Goal: Information Seeking & Learning: Check status

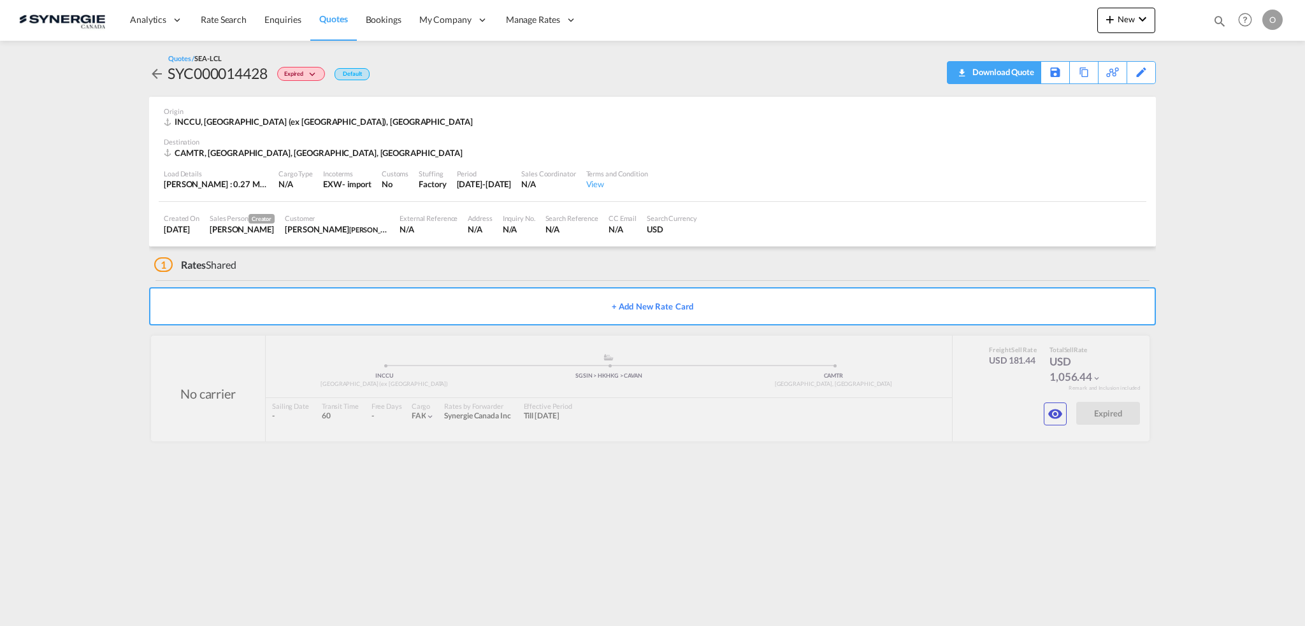
click at [1014, 72] on div "Download Quote" at bounding box center [1001, 72] width 65 height 20
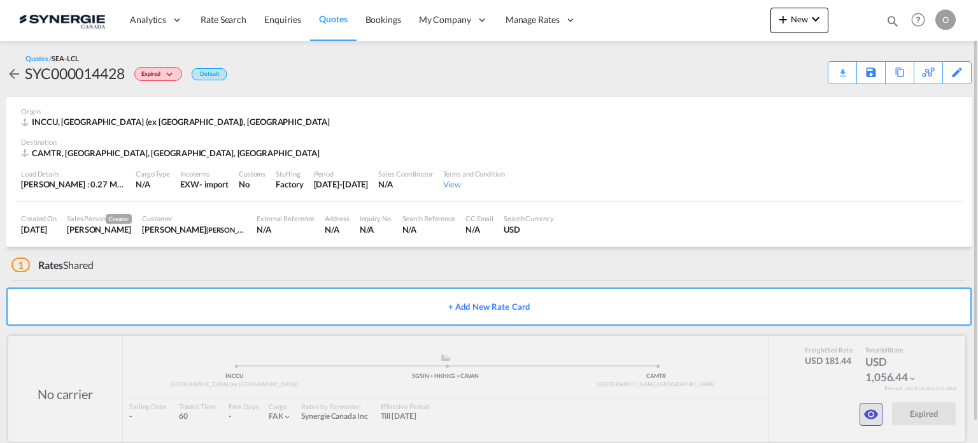
click at [868, 413] on md-icon "icon-eye" at bounding box center [871, 413] width 15 height 15
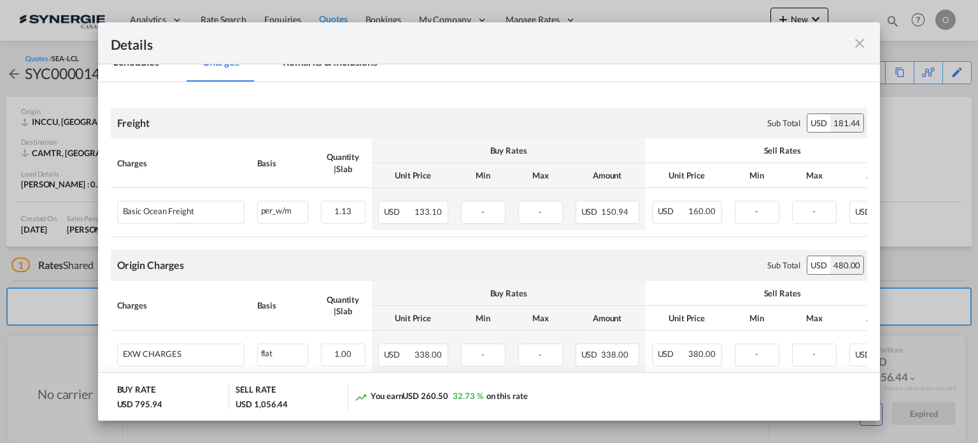
scroll to position [127, 0]
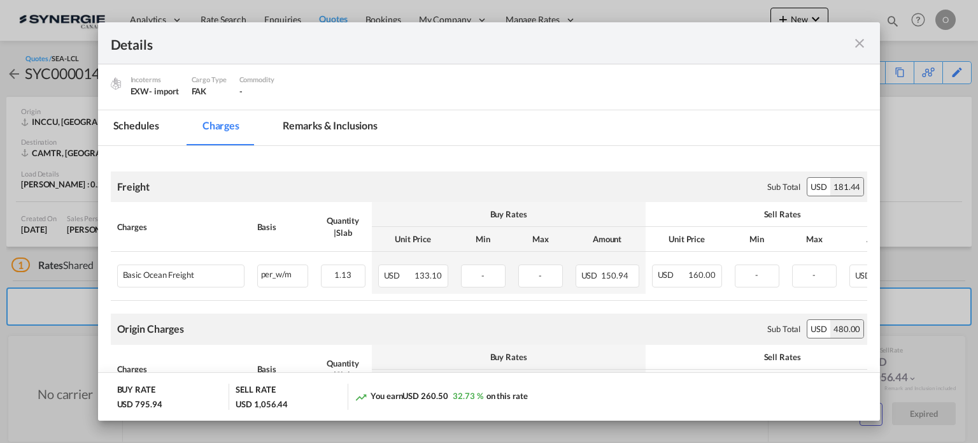
click at [351, 124] on md-tab-item "Remarks & Inclusions" at bounding box center [330, 127] width 125 height 35
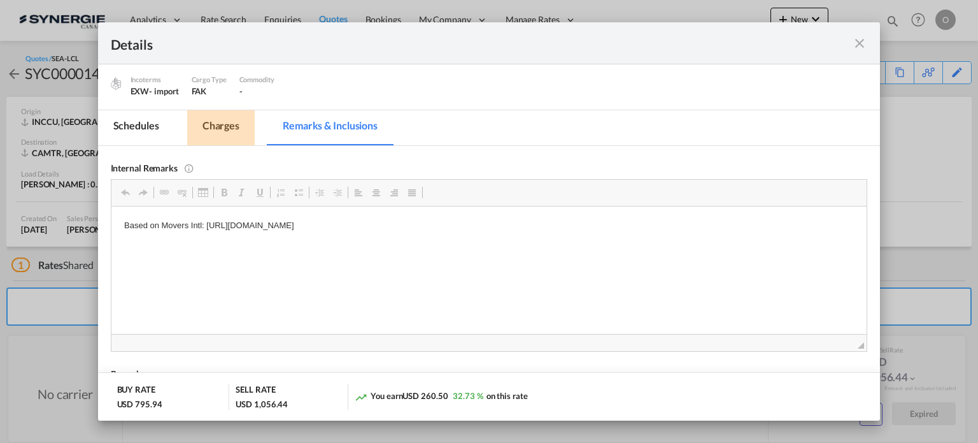
click at [219, 132] on md-tab-item "Charges" at bounding box center [221, 127] width 68 height 35
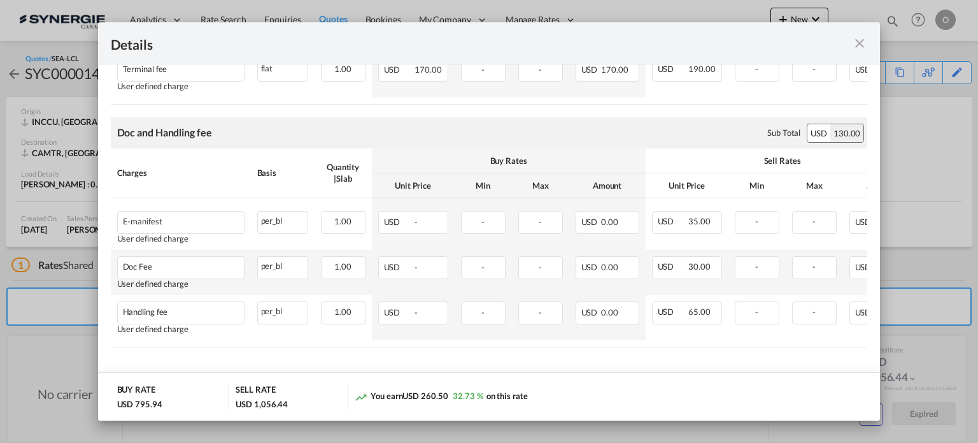
scroll to position [593, 0]
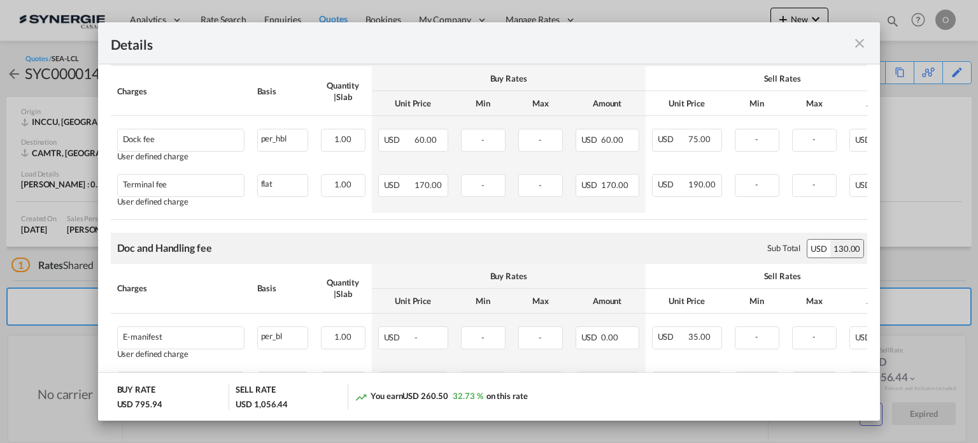
click at [859, 47] on md-icon "icon-close fg-AAA8AD m-0 cursor" at bounding box center [859, 43] width 15 height 15
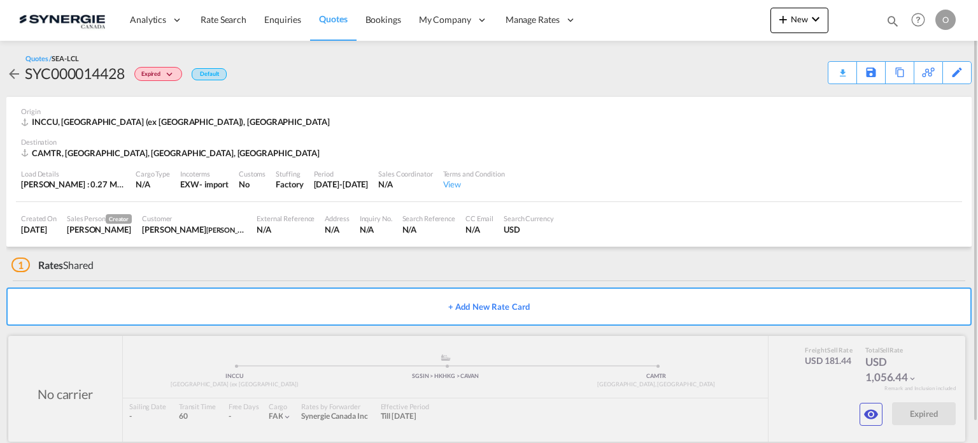
scroll to position [20, 0]
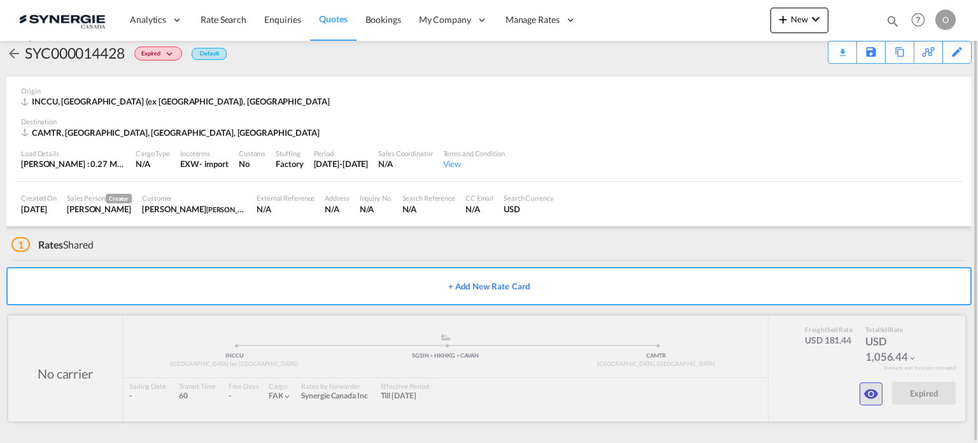
click at [864, 392] on md-icon "icon-eye" at bounding box center [871, 393] width 15 height 15
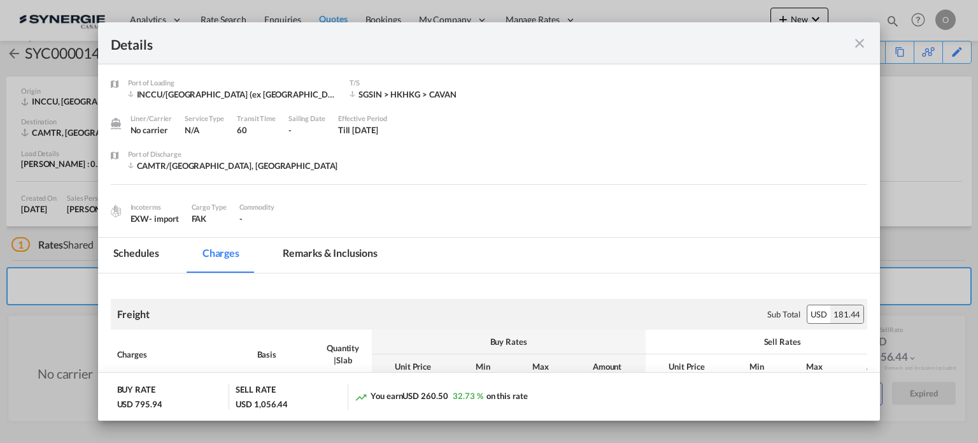
click at [861, 45] on md-icon "icon-close fg-AAA8AD m-0 cursor" at bounding box center [859, 43] width 15 height 15
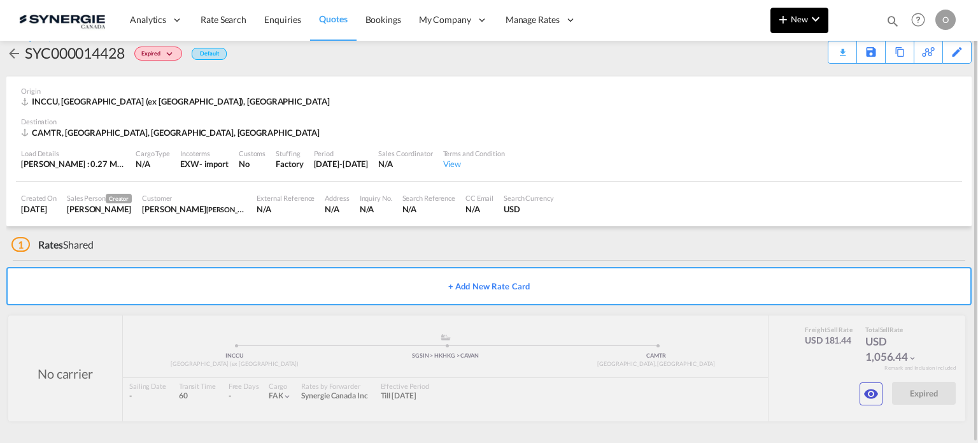
click at [812, 20] on md-icon "icon-chevron-down" at bounding box center [815, 18] width 15 height 15
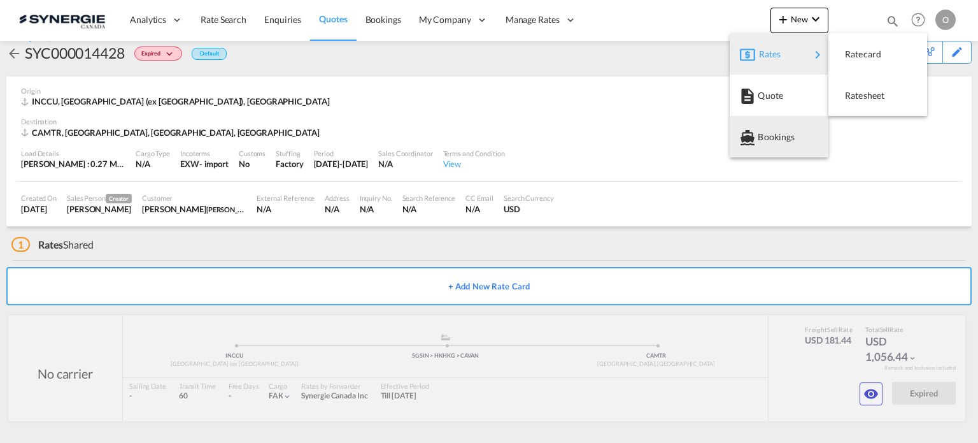
click at [884, 197] on md-backdrop at bounding box center [489, 221] width 978 height 443
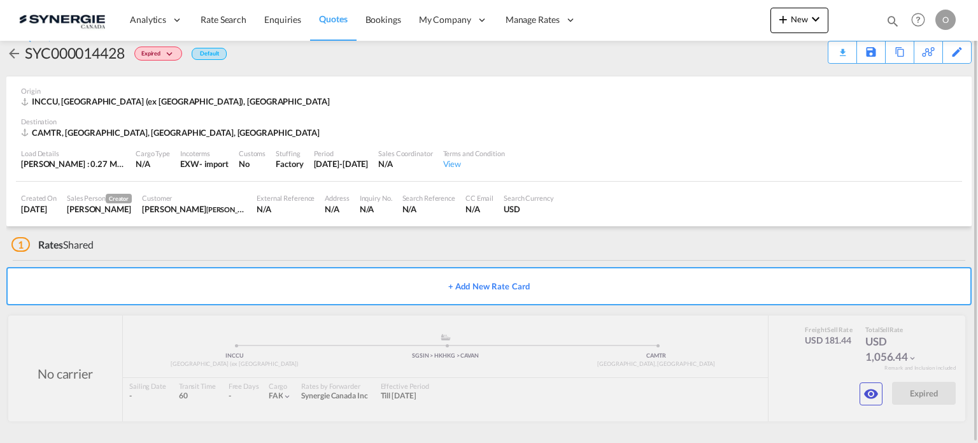
click at [893, 18] on md-icon "icon-magnify" at bounding box center [893, 21] width 14 height 14
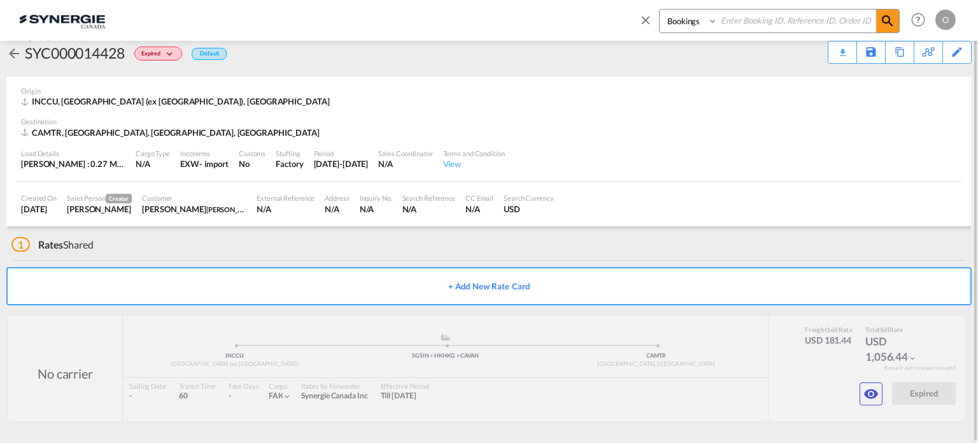
click at [703, 24] on select "Bookings Quotes Enquiries" at bounding box center [690, 21] width 61 height 23
select select "Quotes"
click at [660, 10] on select "Bookings Quotes Enquiries" at bounding box center [690, 21] width 61 height 23
click at [805, 20] on input at bounding box center [797, 21] width 159 height 22
paste input "SYC000014503"
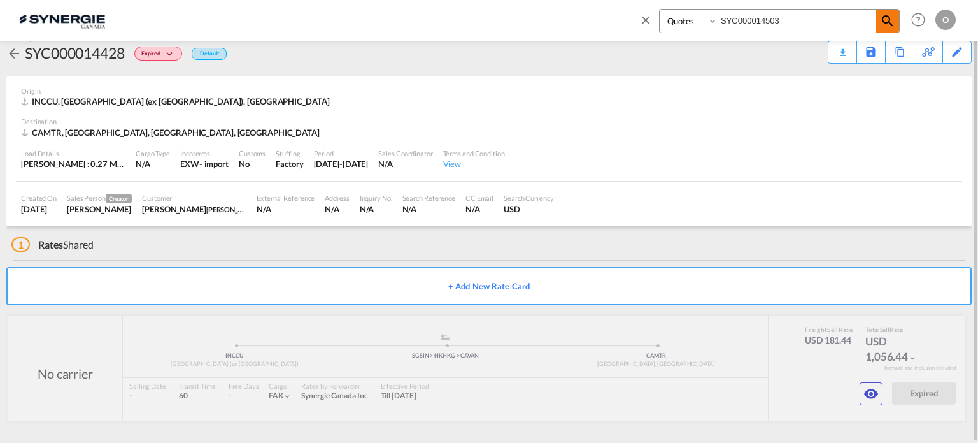
type input "SYC000014503"
click at [892, 19] on md-icon "icon-magnify" at bounding box center [887, 20] width 15 height 15
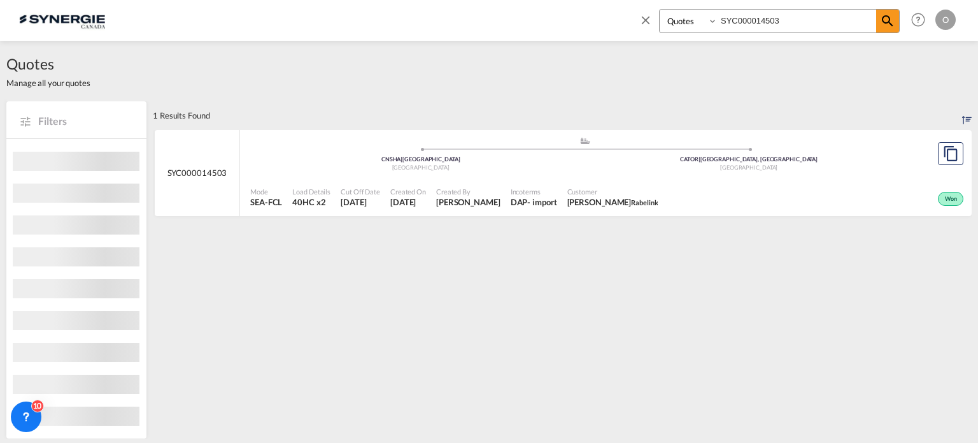
click at [539, 198] on div "- import" at bounding box center [541, 201] width 29 height 11
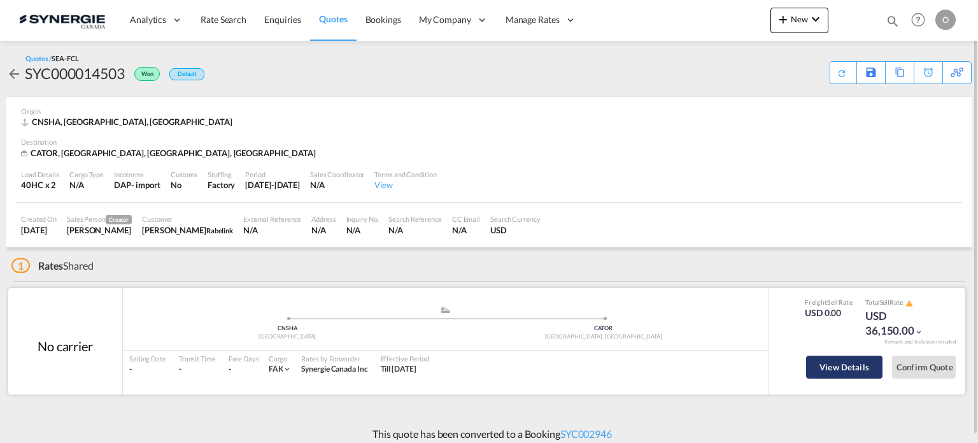
click at [842, 361] on button "View Details" at bounding box center [844, 366] width 76 height 23
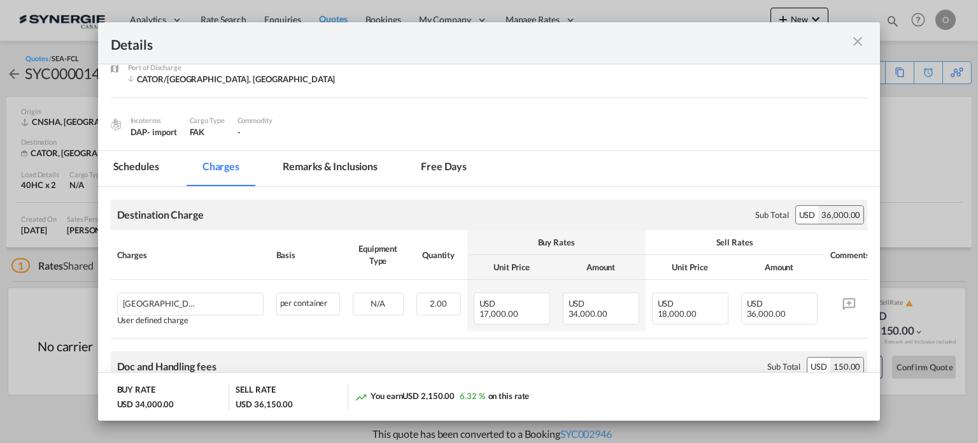
scroll to position [36, 0]
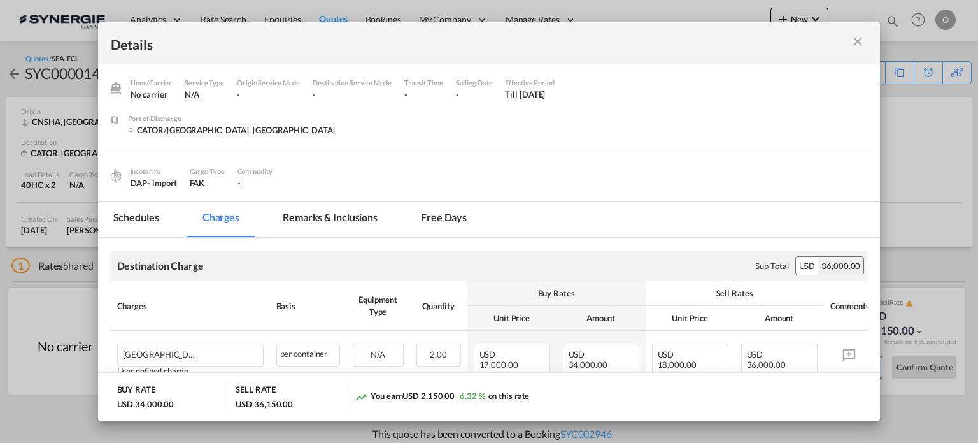
click at [346, 223] on md-tab-item "Remarks & Inclusions" at bounding box center [330, 219] width 125 height 35
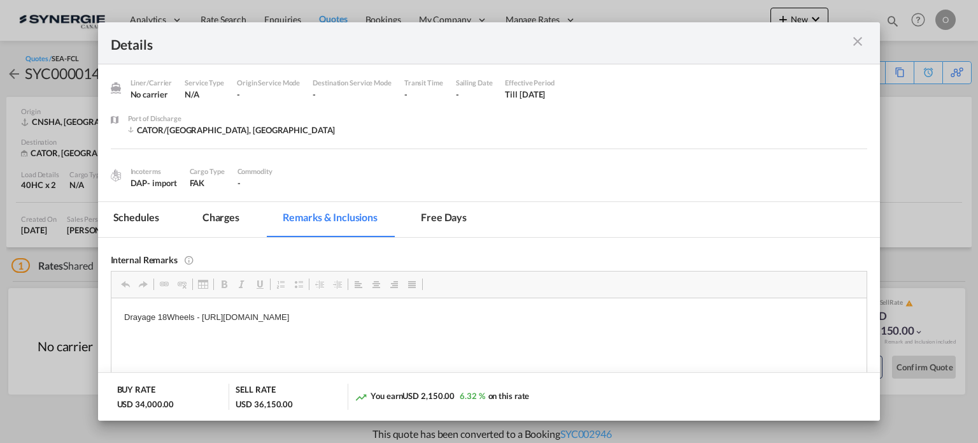
scroll to position [0, 0]
drag, startPoint x: 201, startPoint y: 317, endPoint x: 312, endPoint y: 316, distance: 110.8
copy p "https://app.frontapp.com/open/cnv_qbcfatr?key=yhmCIf7kamKZrexzHYJ_oAqyYHq99fl4"
drag, startPoint x: 201, startPoint y: 316, endPoint x: 529, endPoint y: 312, distance: 328.1
click at [529, 312] on p "Drayage 18Wheels - https://app.frontapp.com/open/cnv_qbcfatr?key=yhmCIf7kamKZre…" at bounding box center [489, 316] width 731 height 13
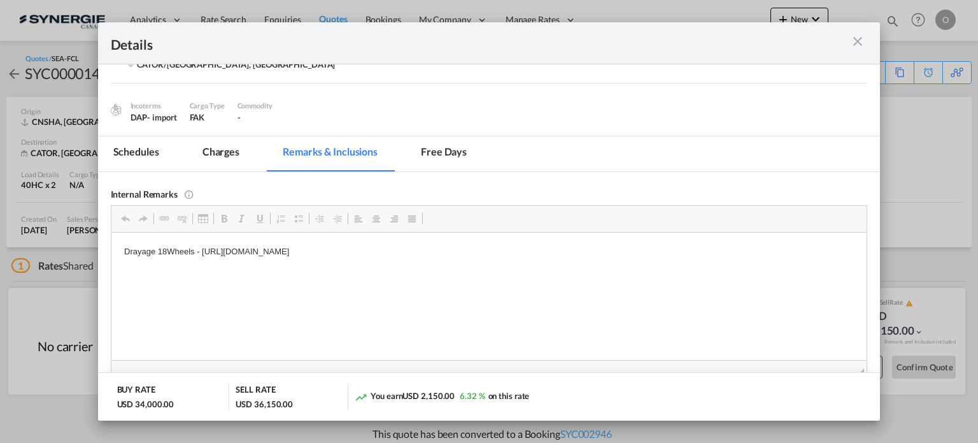
scroll to position [99, 0]
click at [203, 157] on md-tab-item "Charges" at bounding box center [221, 155] width 68 height 35
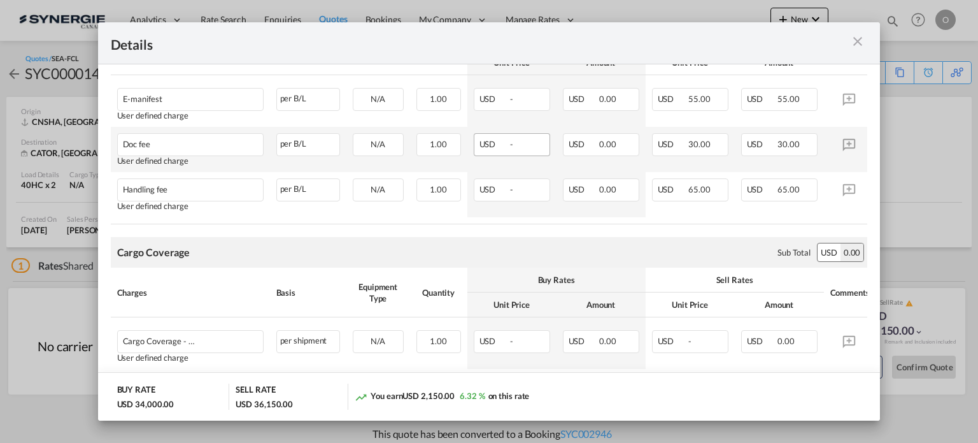
scroll to position [482, 0]
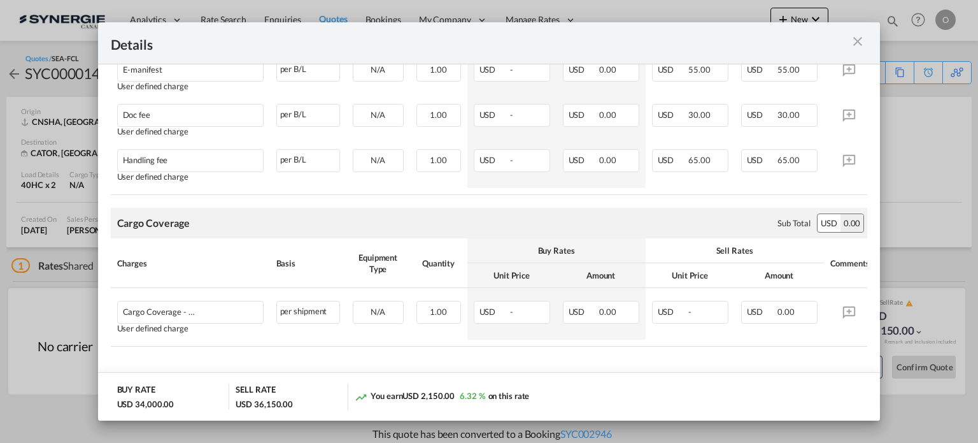
click at [857, 50] on div "Port of Loading ..." at bounding box center [830, 43] width 76 height 16
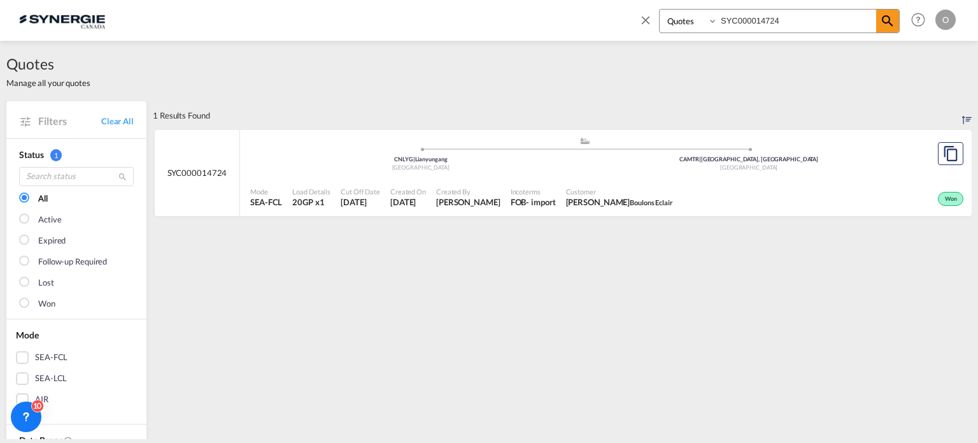
select select "Quotes"
drag, startPoint x: 647, startPoint y: 22, endPoint x: 569, endPoint y: 24, distance: 77.8
click at [569, 24] on div "Bookings Quotes Enquiries SYC000014724 Help Resources Product Release O My Prof…" at bounding box center [489, 19] width 940 height 39
paste input "299"
type input "SYC000014299"
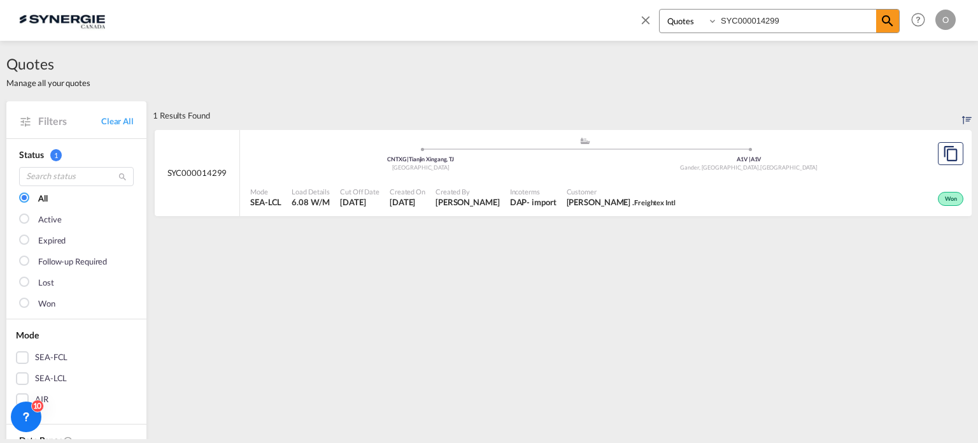
click at [463, 183] on div "Created By Rosa Ho" at bounding box center [468, 198] width 75 height 32
click at [584, 183] on div "Customer Ritesh . Freightex Intl" at bounding box center [621, 198] width 119 height 32
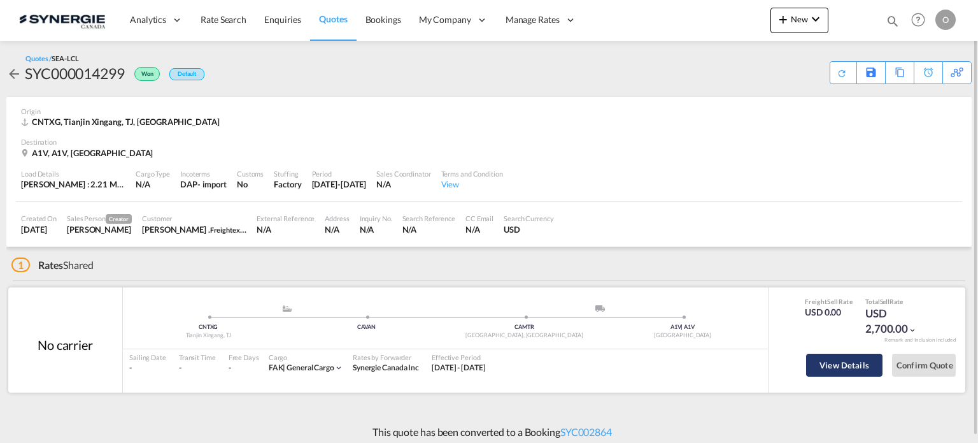
click at [835, 359] on button "View Details" at bounding box center [844, 365] width 76 height 23
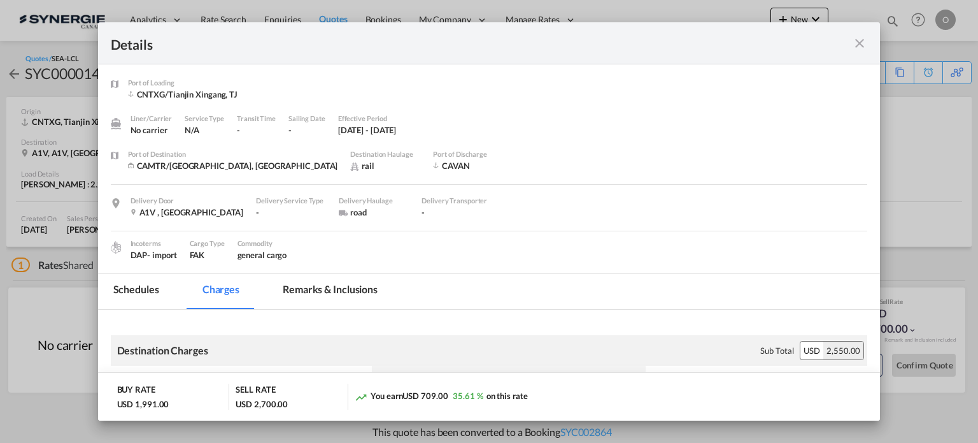
click at [861, 42] on md-icon "icon-close fg-AAA8AD m-0 cursor" at bounding box center [859, 43] width 15 height 15
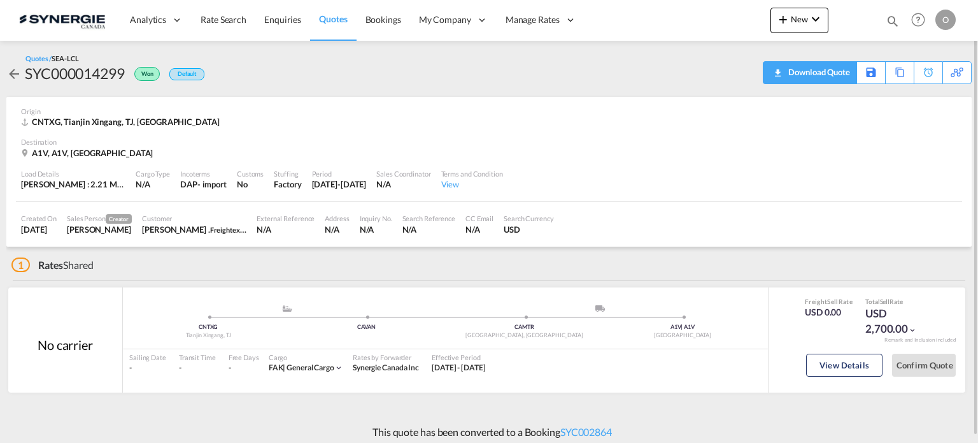
click at [836, 74] on div "Download Quote" at bounding box center [817, 72] width 65 height 20
